Goal: Task Accomplishment & Management: Manage account settings

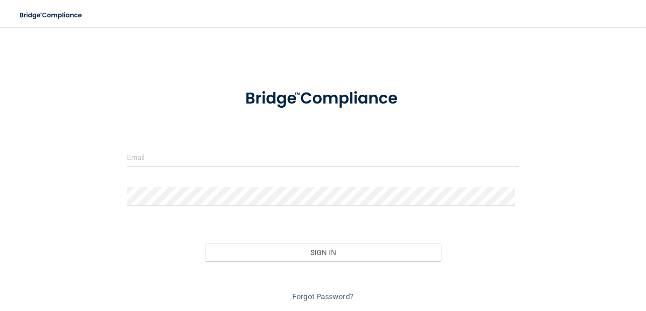
click at [206, 145] on form "Invalid email/password. You don't have permission to access that page. Sign In …" at bounding box center [323, 190] width 392 height 226
drag, startPoint x: 203, startPoint y: 154, endPoint x: 205, endPoint y: 159, distance: 4.5
click at [203, 154] on input "email" at bounding box center [323, 157] width 392 height 19
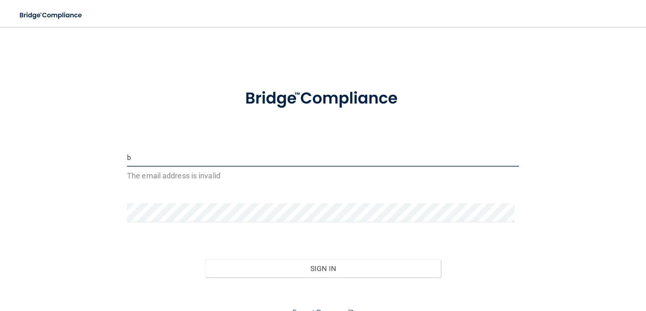
type input "[EMAIL_ADDRESS][DOMAIN_NAME]"
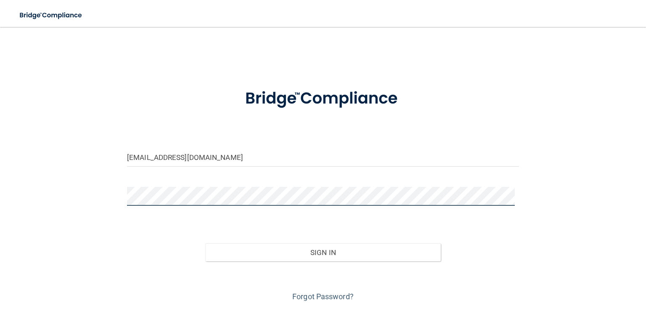
click at [205, 243] on button "Sign In" at bounding box center [322, 252] width 235 height 18
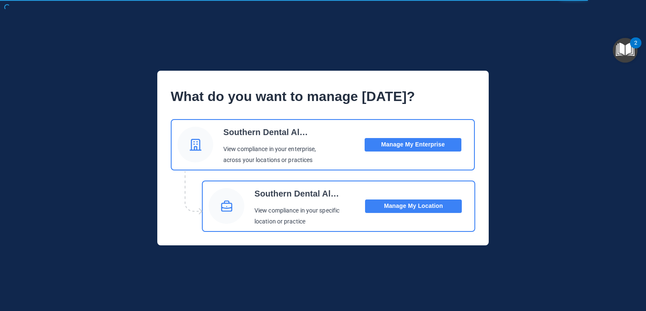
click at [428, 206] on button "Manage My Location" at bounding box center [413, 205] width 97 height 13
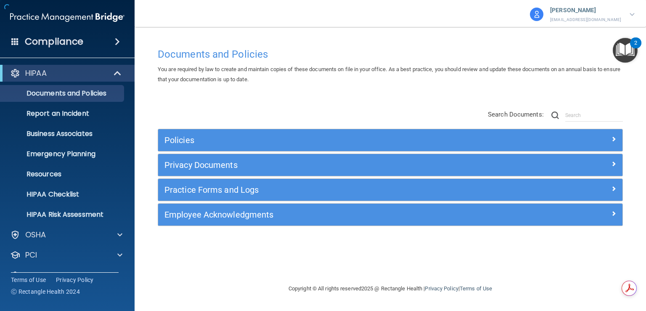
click at [603, 10] on p "[PERSON_NAME]" at bounding box center [585, 10] width 71 height 11
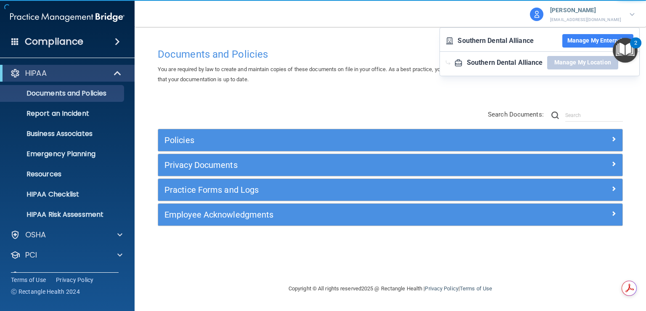
click at [599, 41] on button "Manage My Enterprise" at bounding box center [597, 40] width 71 height 13
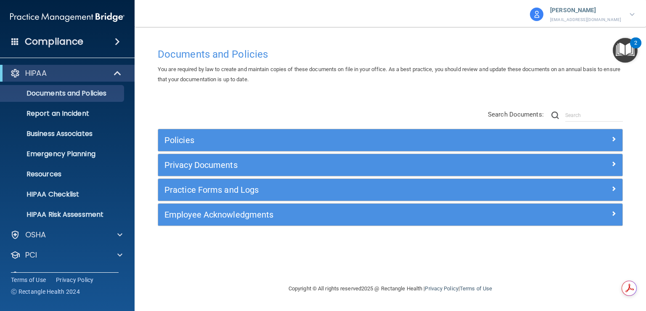
click at [607, 19] on p "[EMAIL_ADDRESS][DOMAIN_NAME]" at bounding box center [585, 20] width 71 height 8
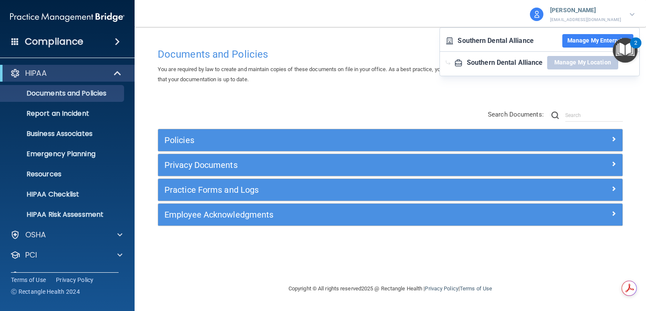
click at [593, 41] on button "Manage My Enterprise" at bounding box center [597, 40] width 71 height 13
